Goal: Communication & Community: Participate in discussion

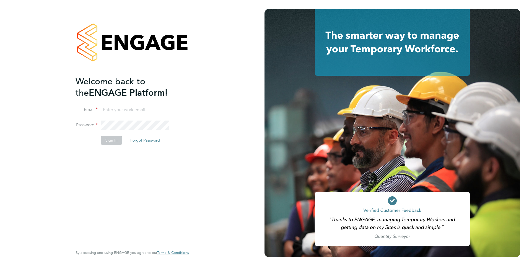
click at [117, 110] on input at bounding box center [135, 110] width 68 height 10
type input "Rachel.Johnson@ncclondon.ac.uk"
click at [110, 141] on button "Sign In" at bounding box center [111, 140] width 21 height 9
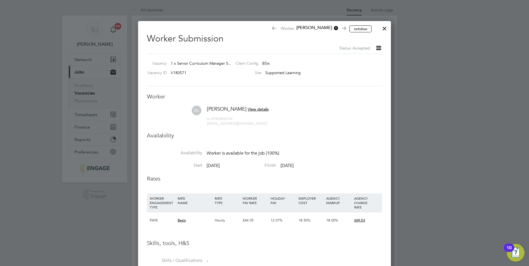
click at [384, 29] on div at bounding box center [385, 27] width 10 height 10
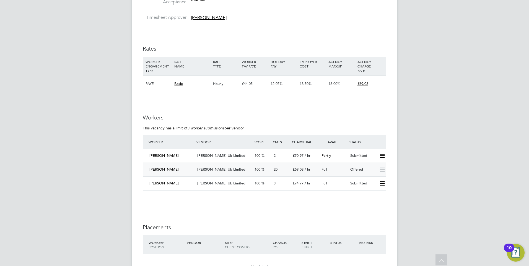
click at [217, 167] on span "[PERSON_NAME] Uk Limited" at bounding box center [221, 169] width 48 height 5
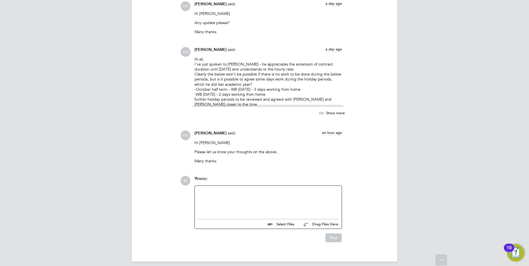
click at [232, 189] on div at bounding box center [268, 201] width 140 height 24
paste div
click at [255, 189] on div "No one works over Xmas so maybe not those dates," at bounding box center [268, 201] width 140 height 24
click at [274, 189] on div "No one works over Xmas so not those dates," at bounding box center [268, 201] width 140 height 24
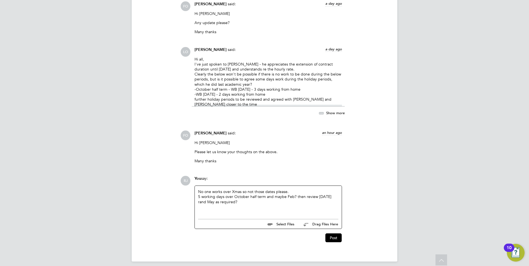
click at [293, 194] on div "5 working days over October half term and maybe Feb? then review [DATE] rand Ma…" at bounding box center [268, 199] width 140 height 10
click at [271, 197] on div "5 working days over October half term and maybe Feb is agreed. We will then rev…" at bounding box center [268, 199] width 140 height 10
click at [285, 194] on div "5 working days over October half term and maybe Feb is agreed. We will then rev…" at bounding box center [268, 199] width 140 height 10
click at [264, 194] on div "5 working days over October half term and Feb is agreed. We will then review [D…" at bounding box center [268, 199] width 140 height 10
click at [264, 194] on div "5 working days over October and Feb is agreed. We will then review [DATE] rand …" at bounding box center [268, 199] width 140 height 10
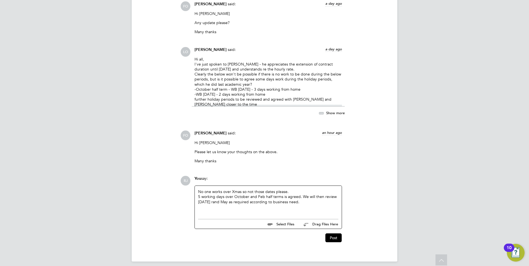
click at [256, 194] on div "5 working days over October and Feb half terms is agreed. We will then review […" at bounding box center [268, 199] width 140 height 10
drag, startPoint x: 275, startPoint y: 189, endPoint x: 278, endPoint y: 190, distance: 3.3
click at [276, 190] on div "No one works over Xmas so not those dates please. 5 working days over October /…" at bounding box center [268, 201] width 140 height 24
click at [212, 198] on div "5 working days over October / Feb half term is agreed. We will then review [DAT…" at bounding box center [268, 199] width 140 height 10
click at [297, 196] on div "5 working days over October / Feb half term is agreed. We will then review [DAT…" at bounding box center [268, 199] width 140 height 10
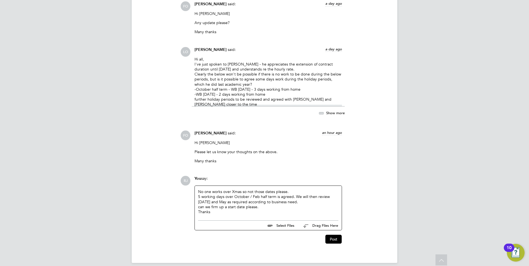
click at [201, 204] on div "can we firm up a start date please." at bounding box center [268, 206] width 140 height 5
click at [334, 235] on button "Post" at bounding box center [333, 239] width 16 height 9
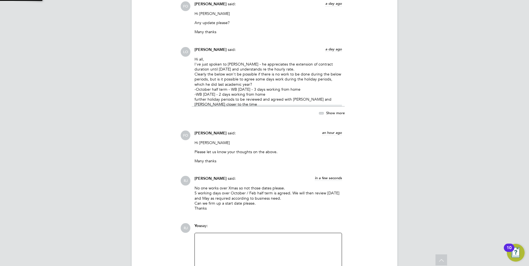
scroll to position [1502, 0]
